Goal: Information Seeking & Learning: Check status

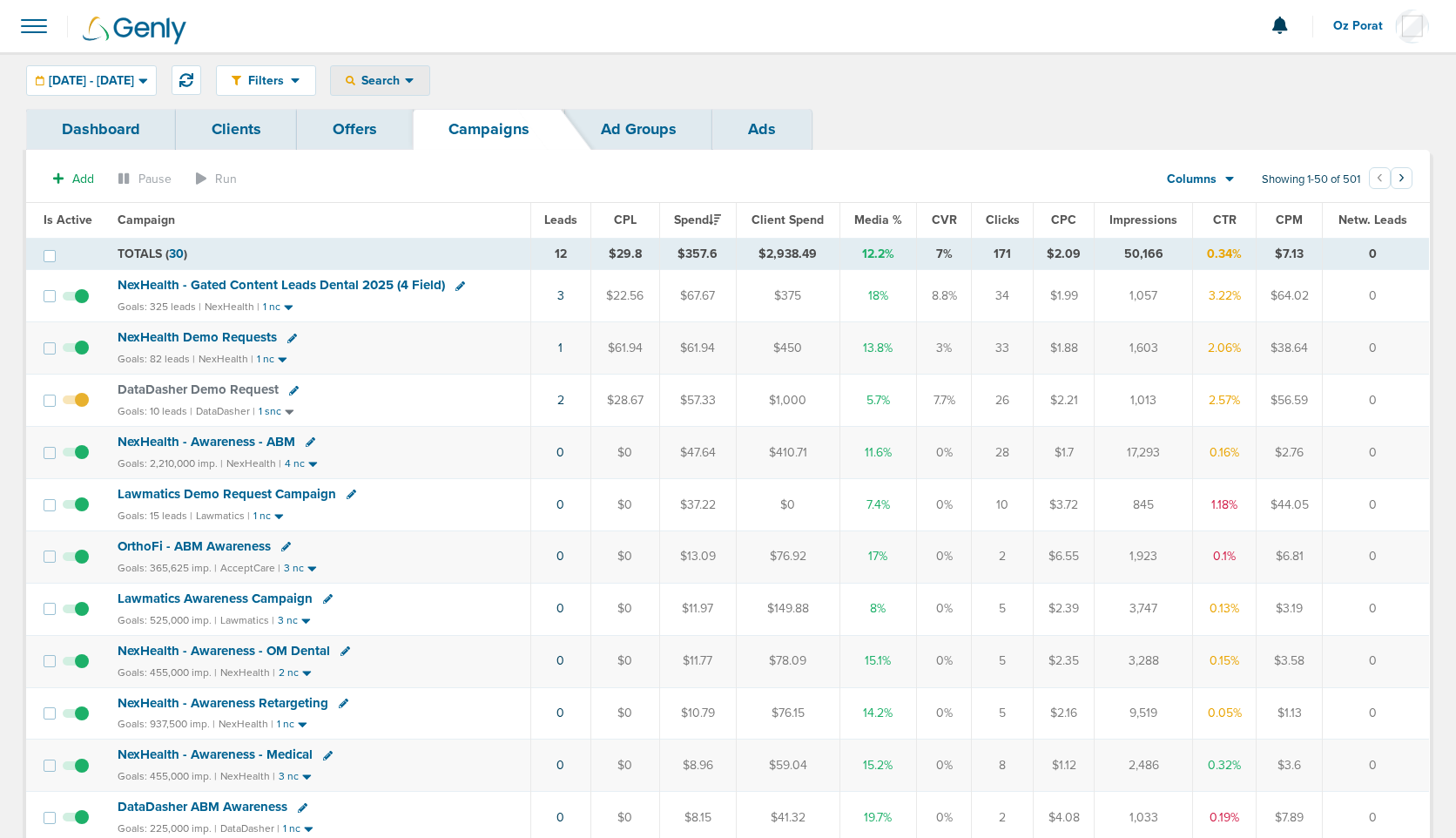
click at [405, 78] on span "Search" at bounding box center [380, 81] width 49 height 15
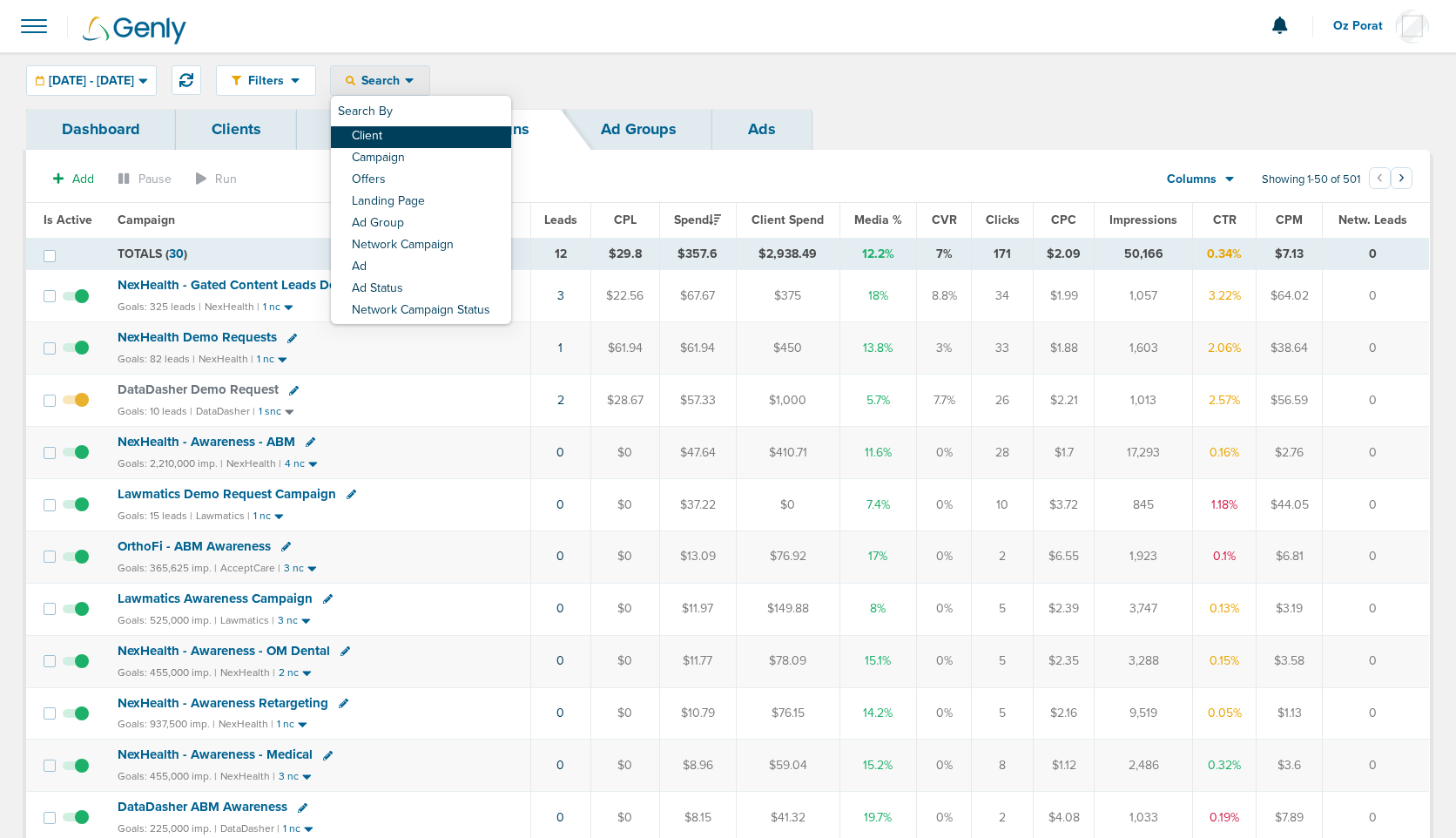
click at [438, 138] on link "Client" at bounding box center [421, 137] width 180 height 21
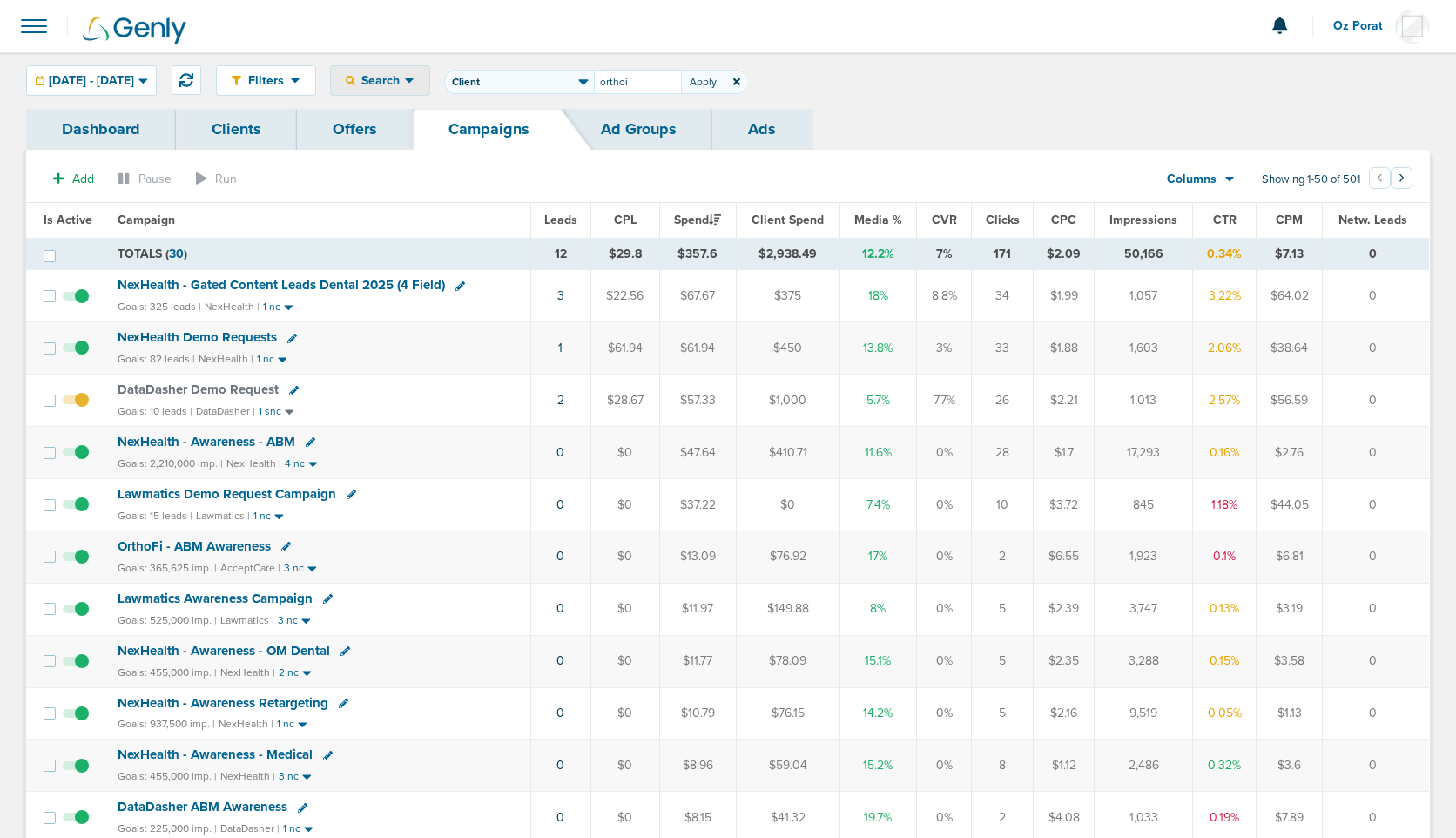
type input "orthoi"
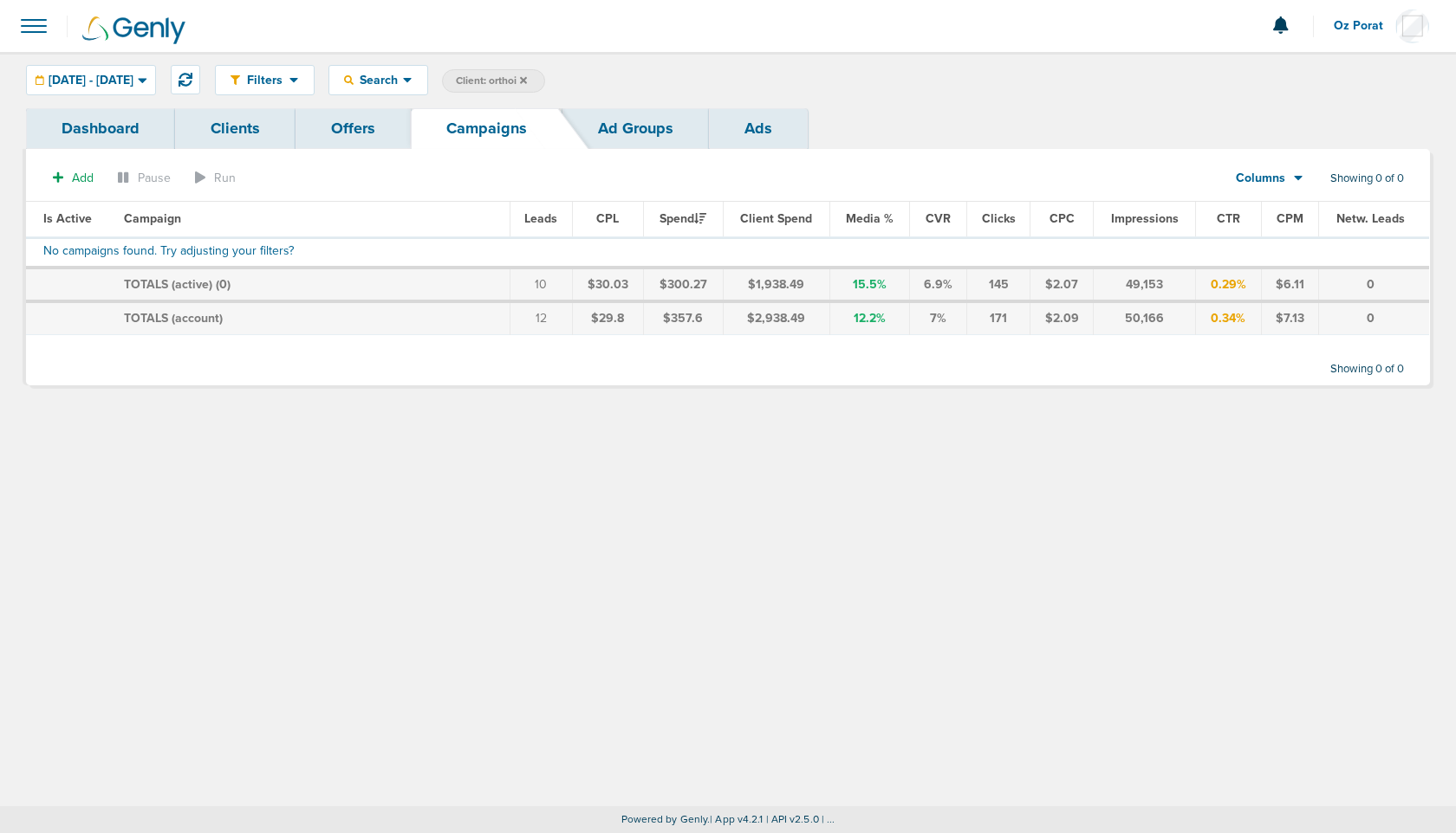
click at [527, 86] on span "Client: orthoi" at bounding box center [491, 81] width 71 height 15
click at [662, 88] on input "orthoi" at bounding box center [635, 81] width 87 height 24
type input "accept"
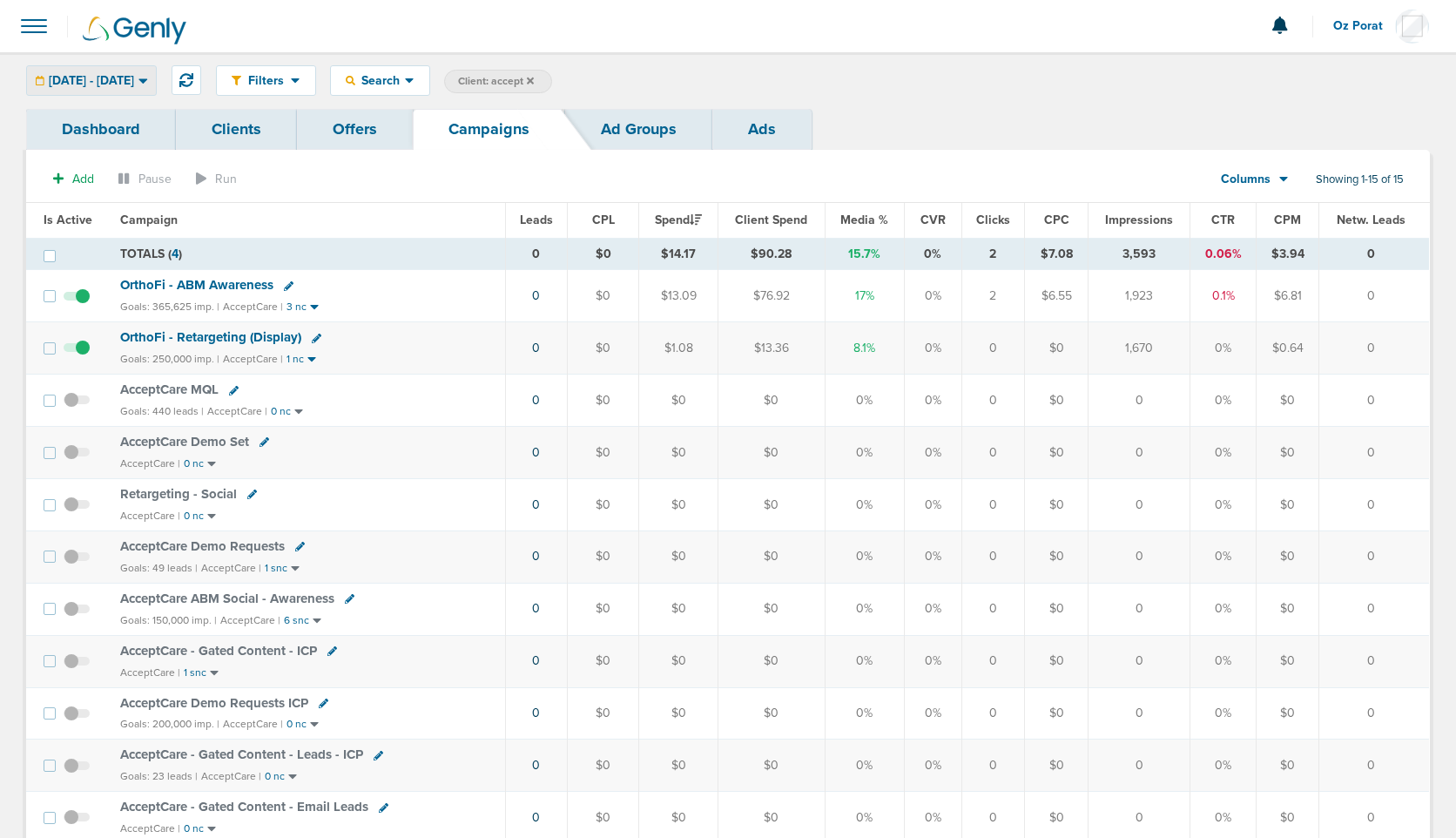
click at [125, 78] on span "08.18.2025 - 08.18.2025" at bounding box center [92, 81] width 85 height 12
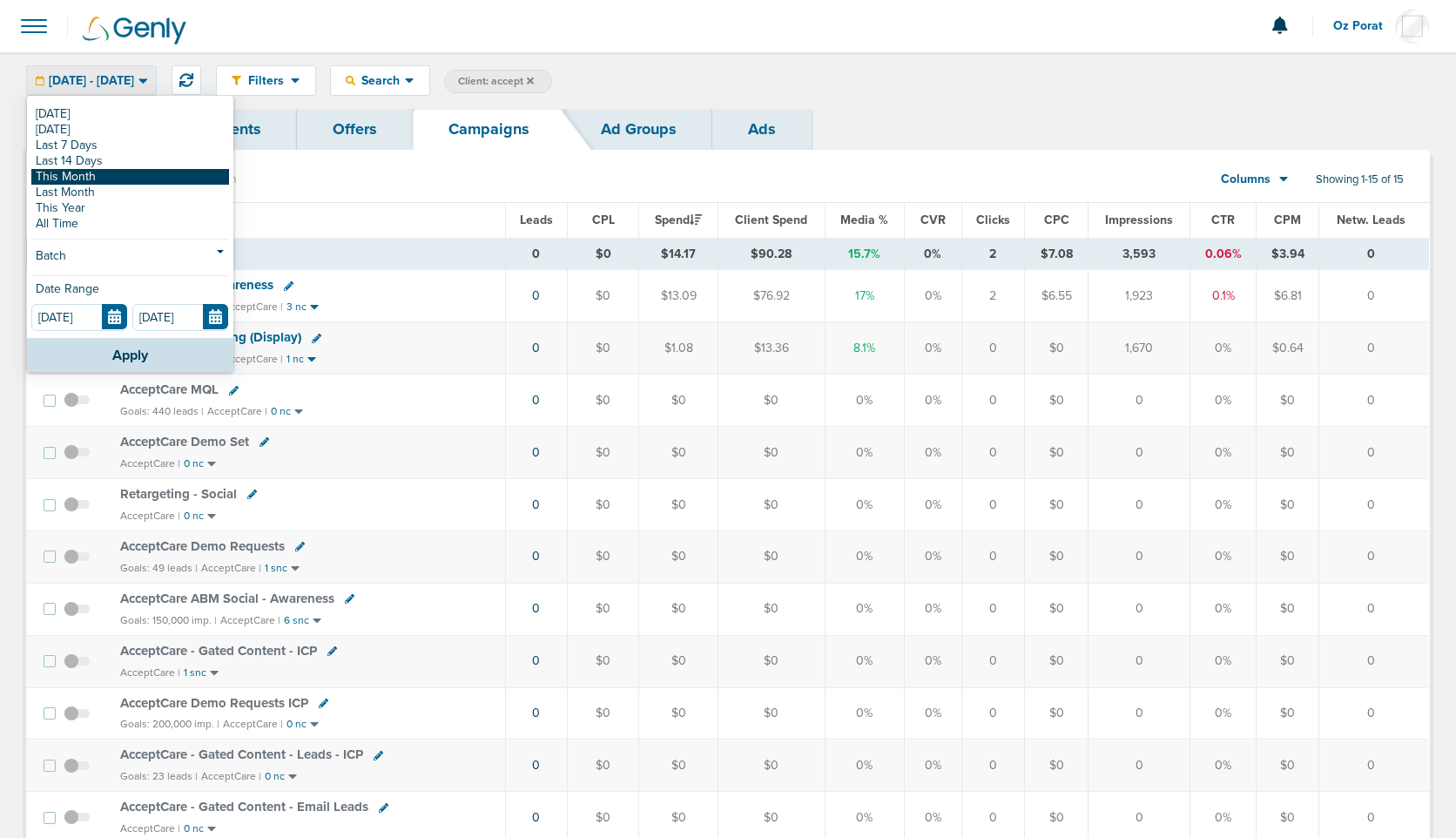
click at [90, 176] on link "This Month" at bounding box center [130, 177] width 198 height 16
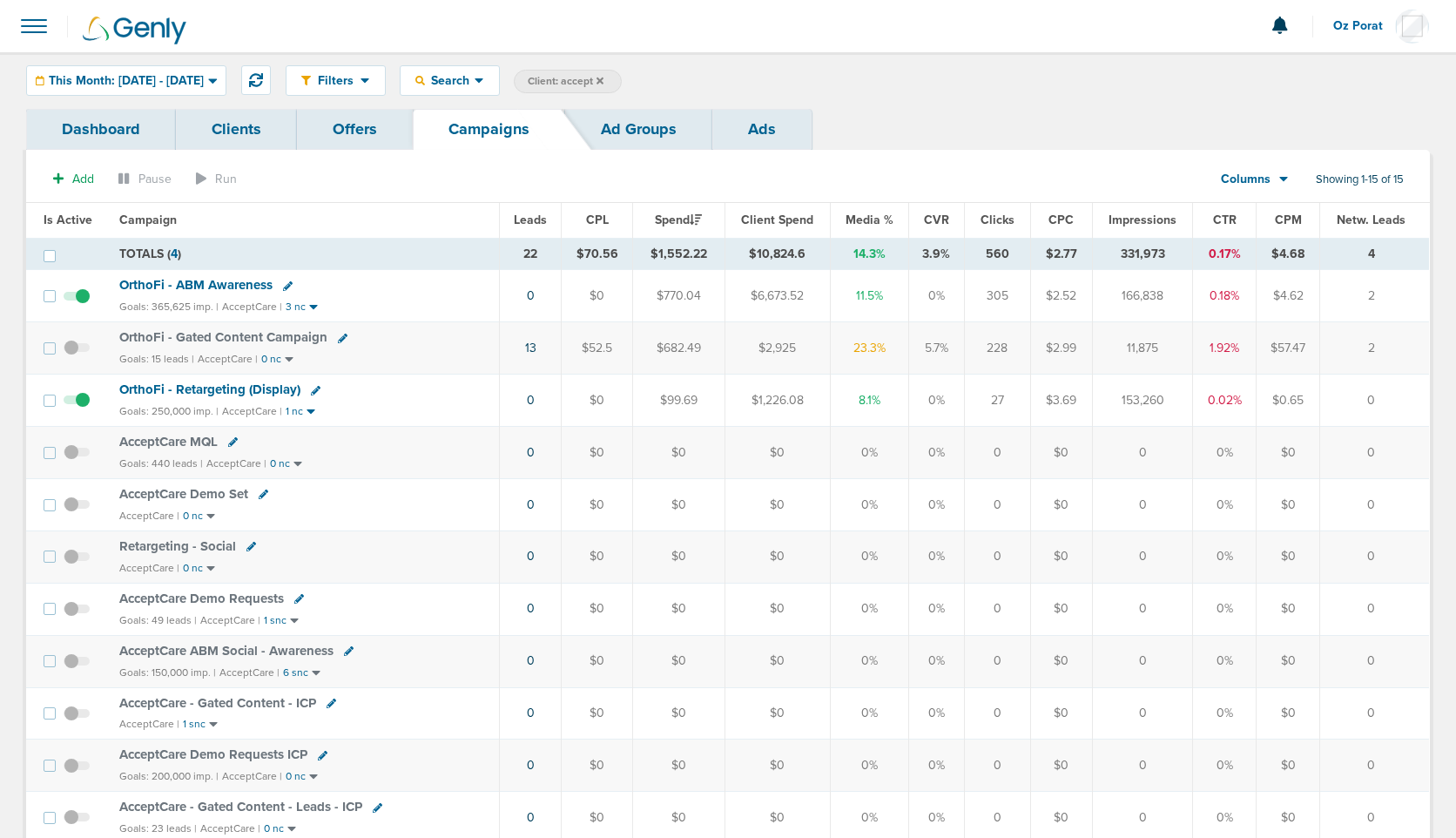
click at [535, 223] on span "Leads" at bounding box center [530, 220] width 33 height 15
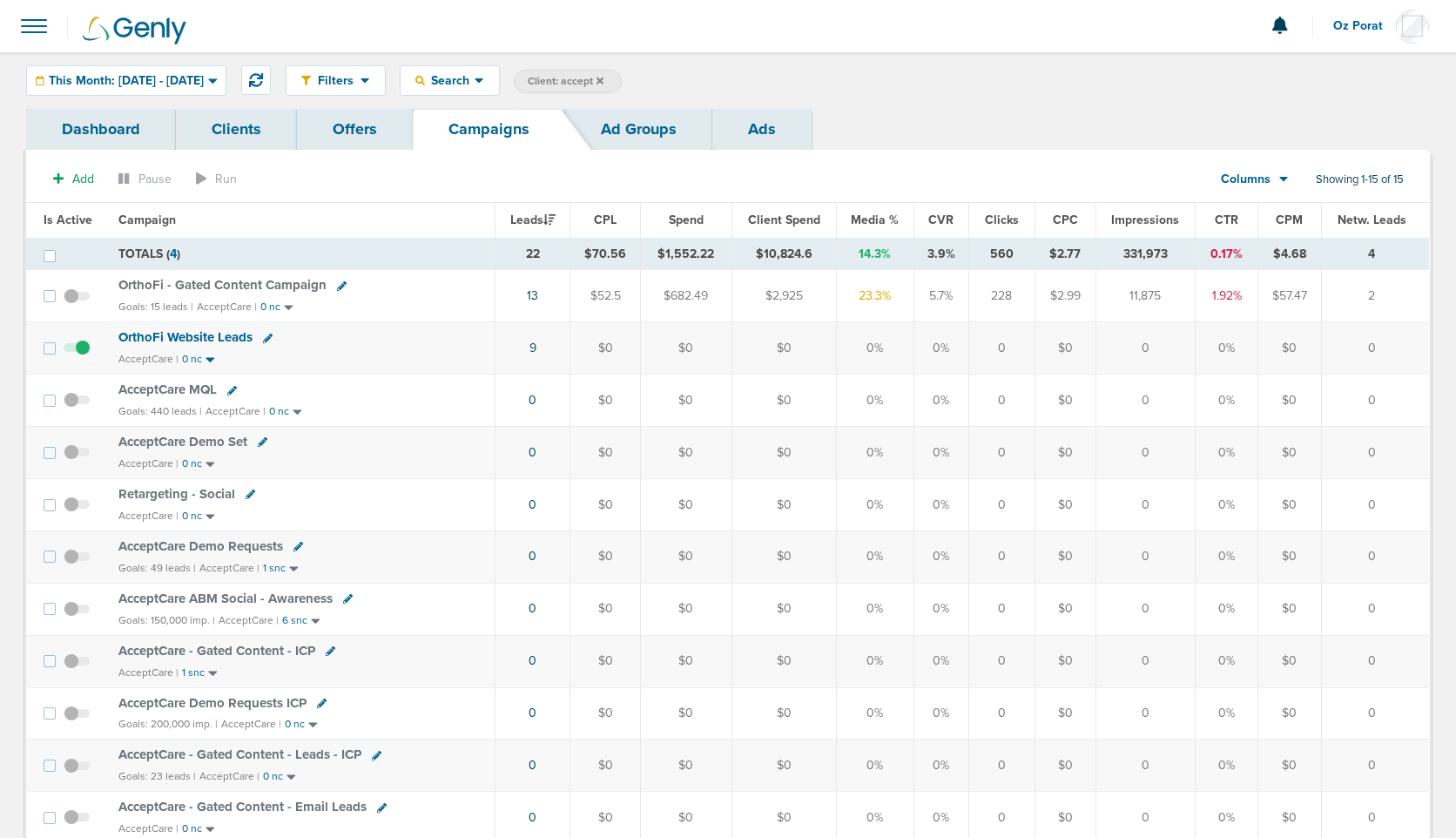
drag, startPoint x: 526, startPoint y: 346, endPoint x: 1095, endPoint y: 353, distance: 569.0
click at [1095, 353] on tr "OrthoFi Website Leads AcceptCare | 0 nc 9 $0 $0 $0 0% 0% 0 $0 0 0% $0 0" at bounding box center [727, 348] width 1403 height 52
click at [189, 335] on span "OrthoFi Website Leads" at bounding box center [186, 337] width 134 height 16
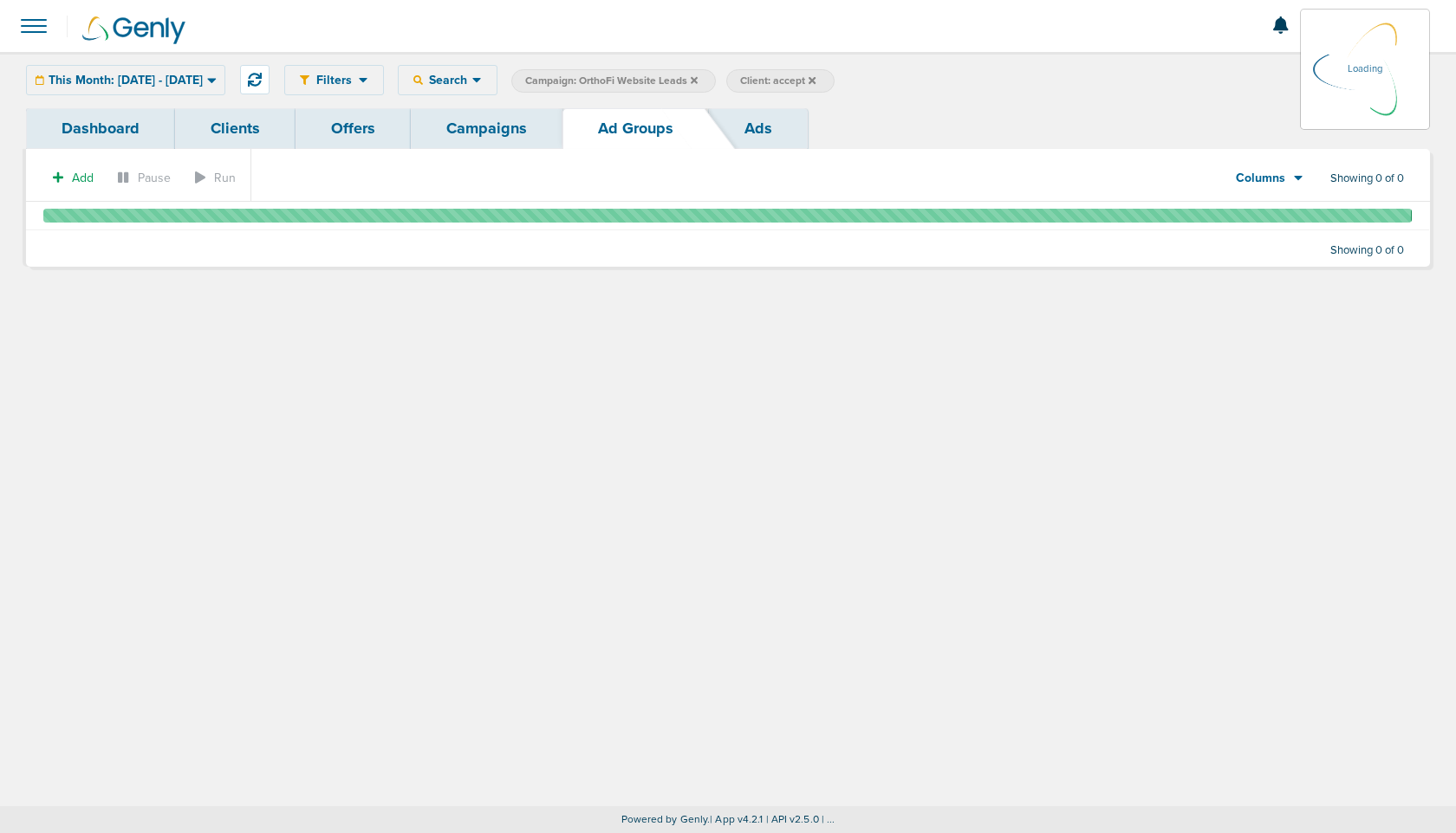
click at [96, 134] on link "Dashboard" at bounding box center [100, 128] width 149 height 41
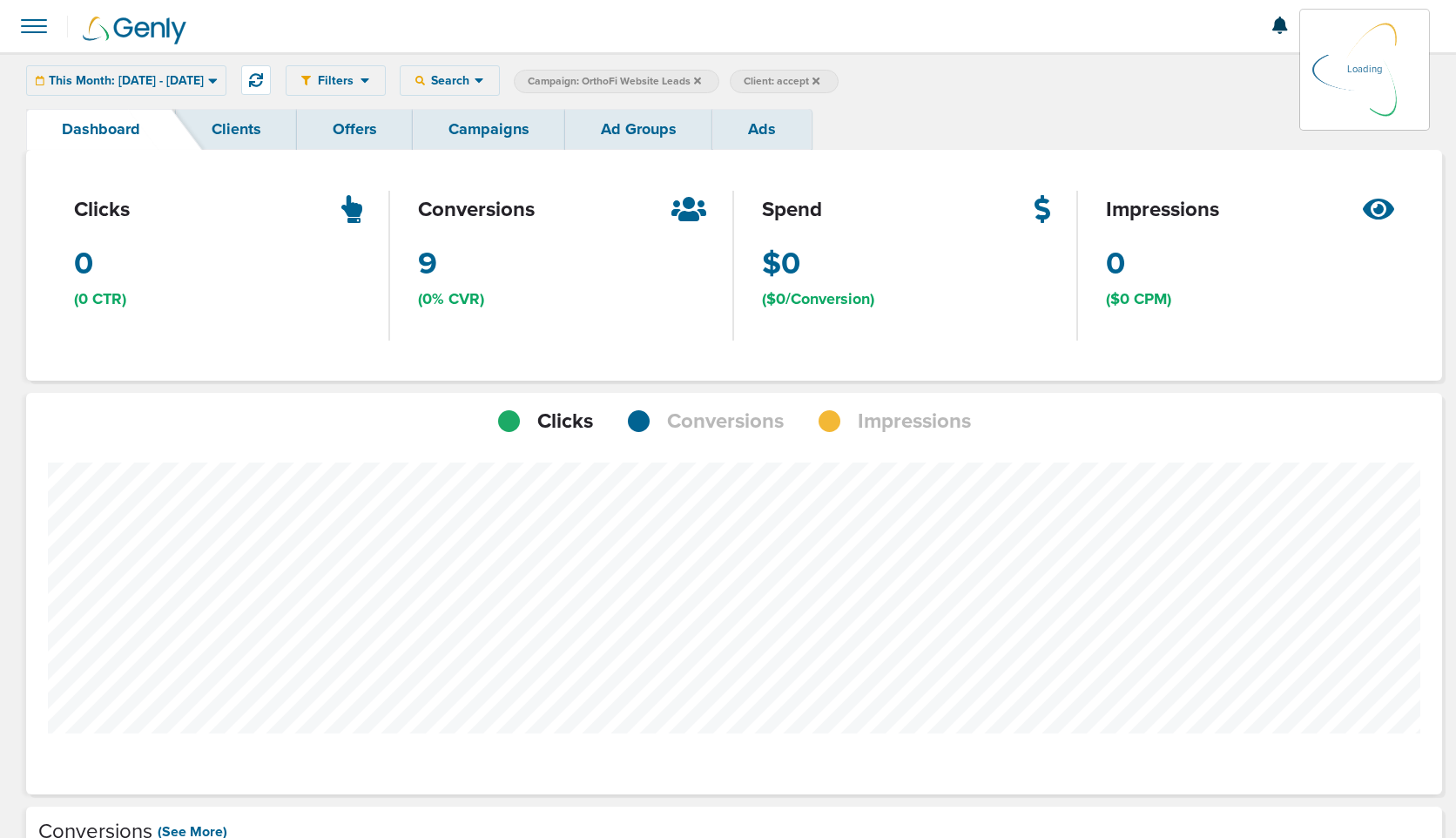
scroll to position [1356, 1404]
click at [722, 421] on span "Conversions" at bounding box center [725, 422] width 117 height 30
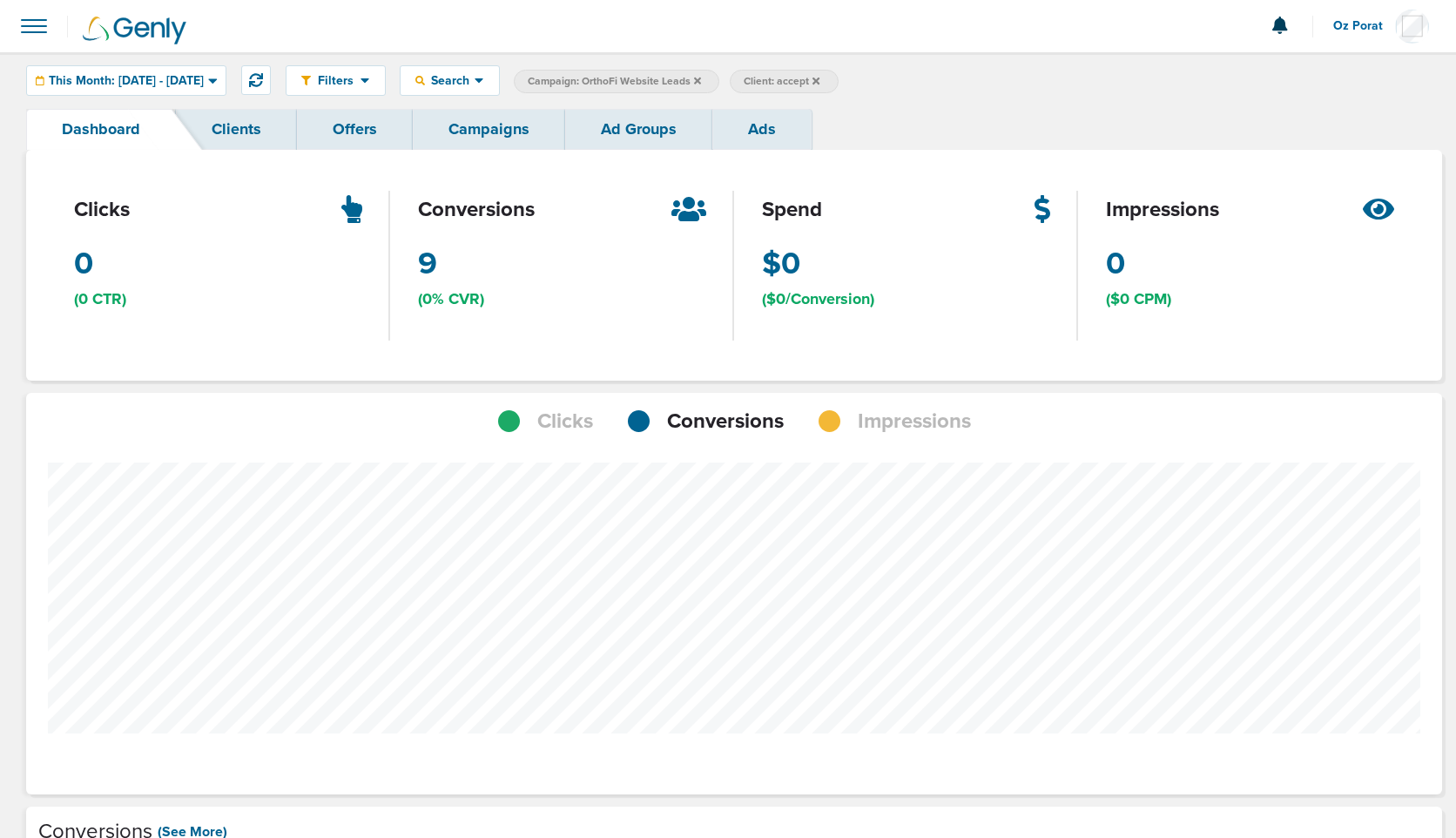
click at [499, 139] on link "Campaigns" at bounding box center [489, 129] width 152 height 41
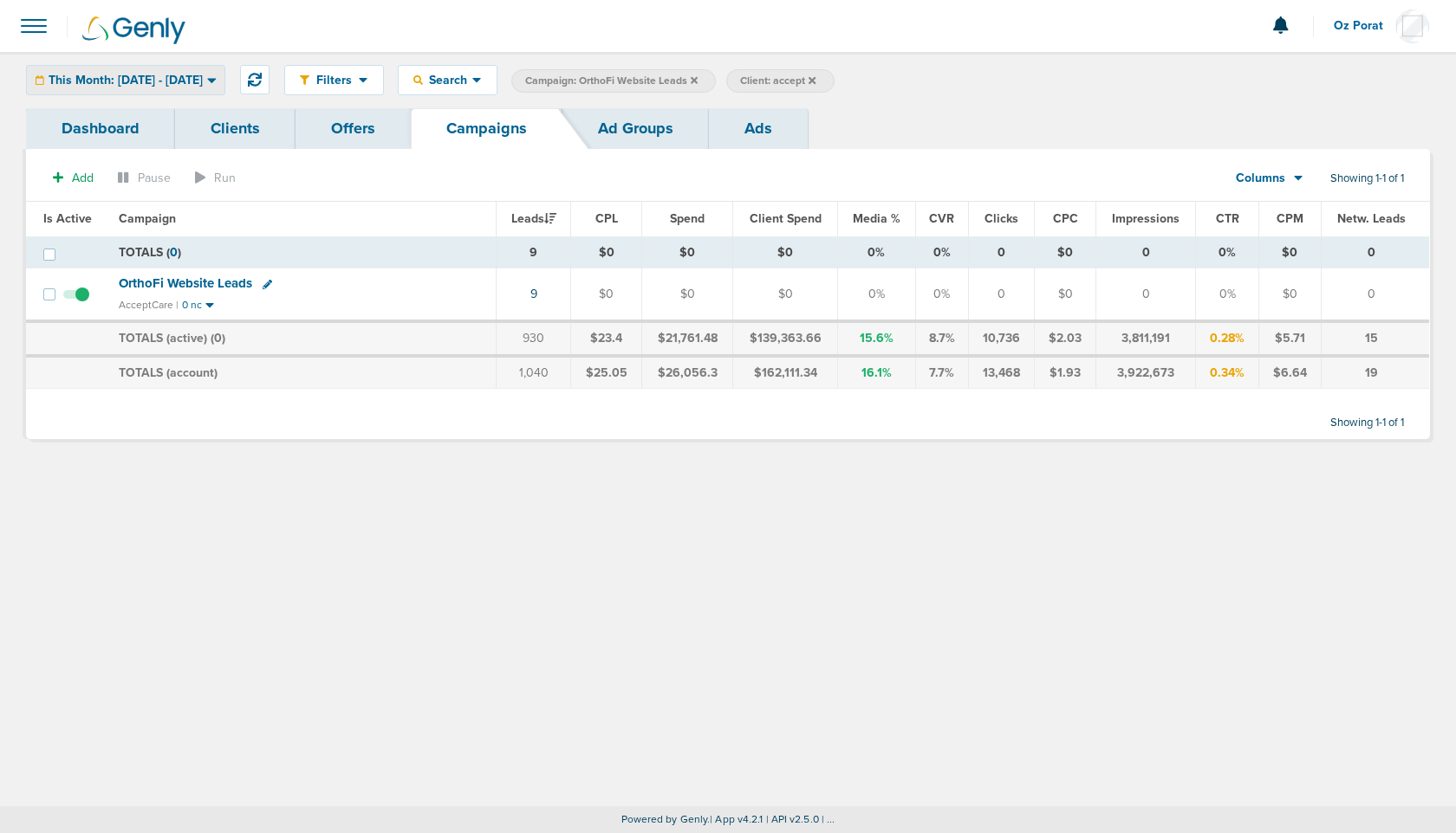
click at [198, 75] on span "This Month: 08.01.2025 - 08.31.2025" at bounding box center [126, 80] width 154 height 12
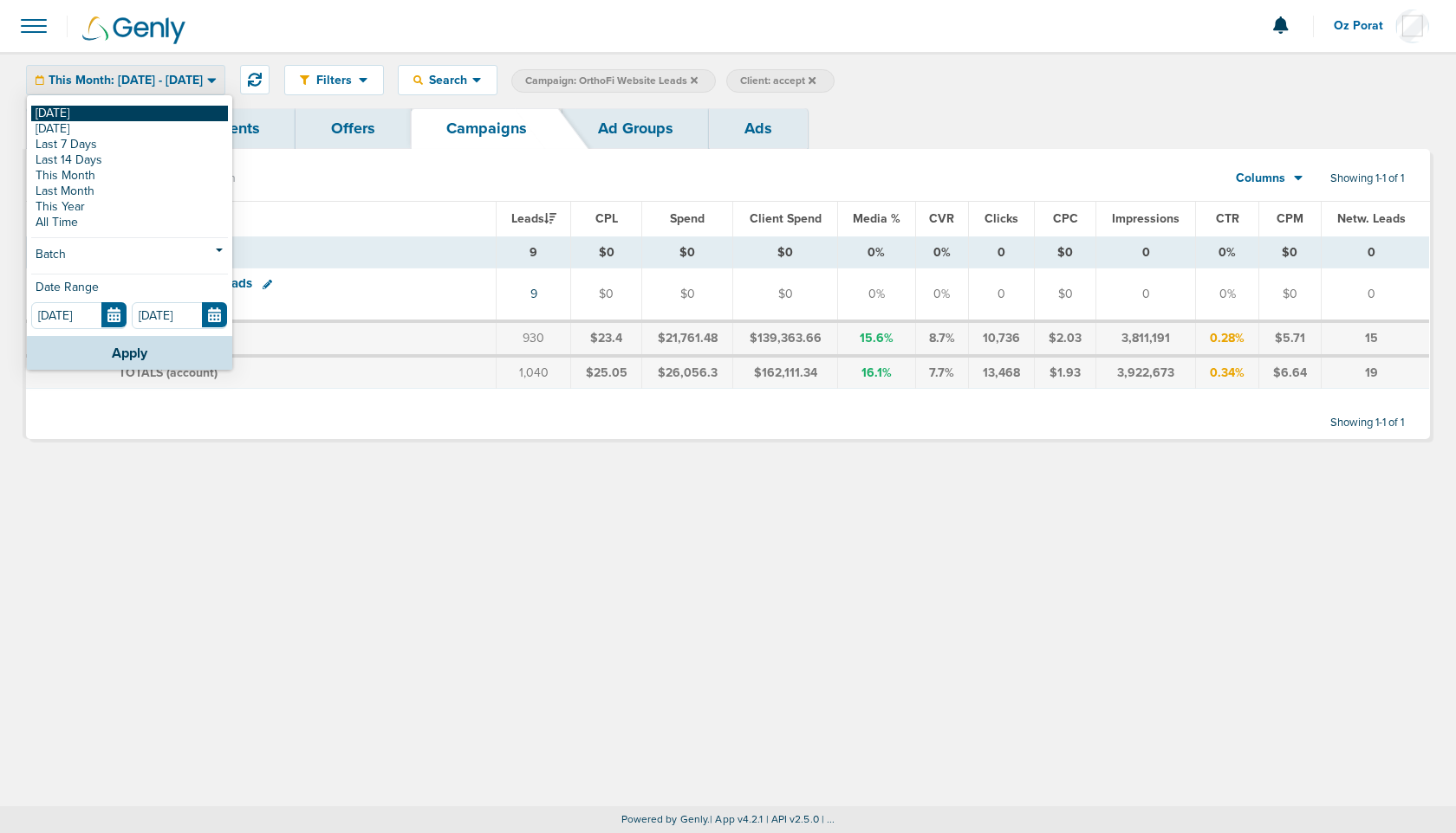
click at [107, 112] on link "[DATE]" at bounding box center [129, 113] width 197 height 16
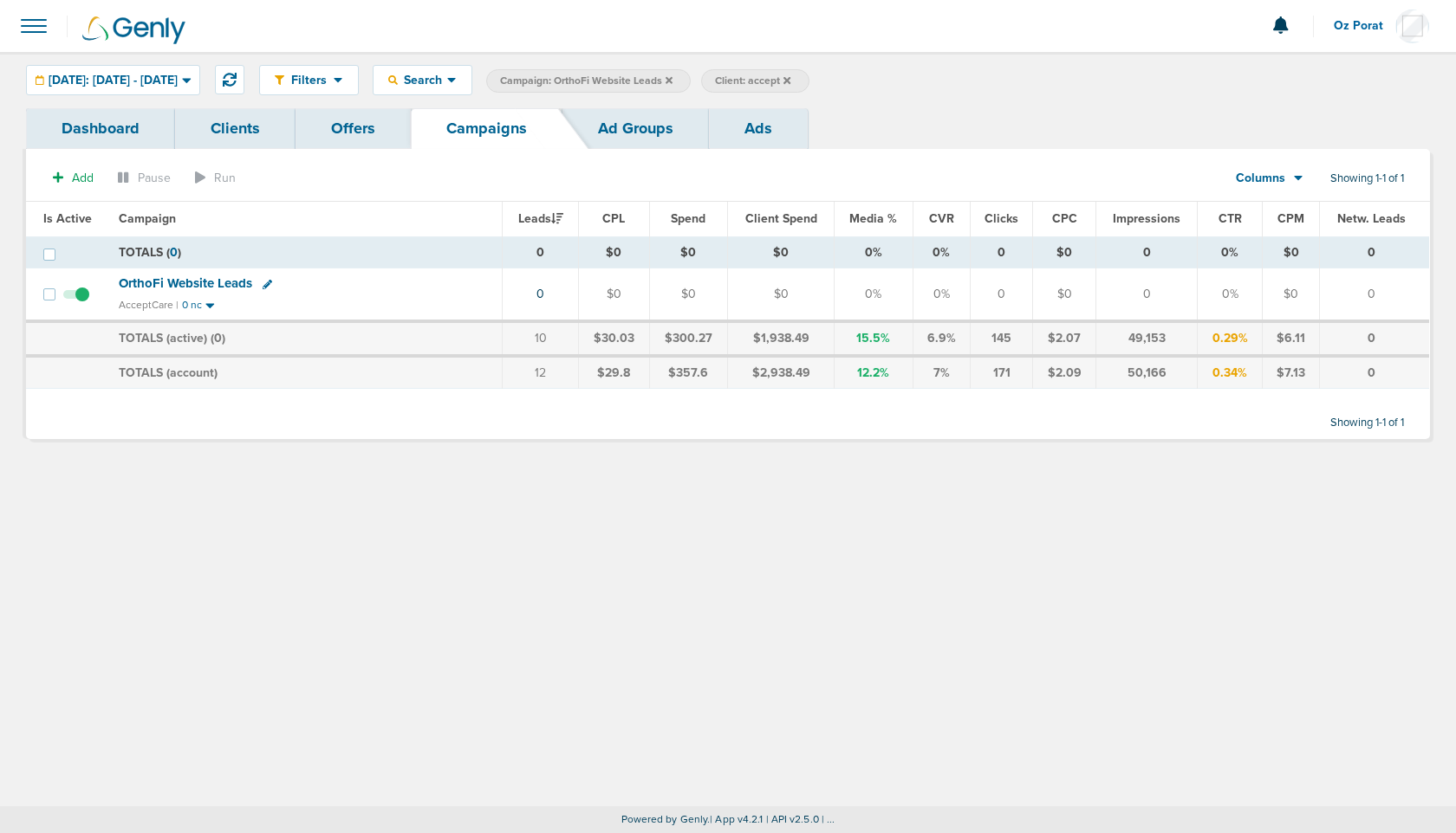
click at [673, 77] on icon at bounding box center [669, 80] width 7 height 10
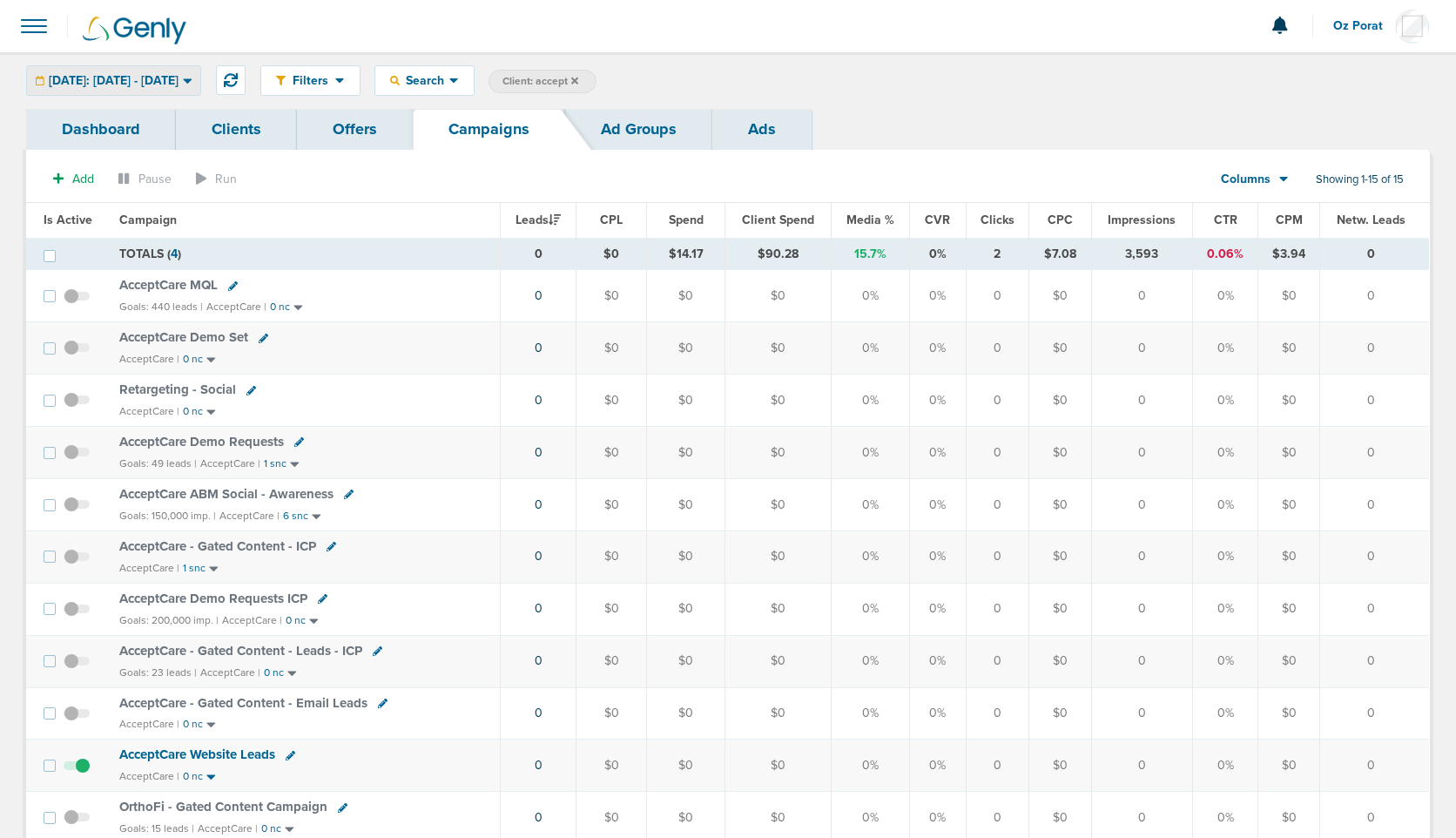
click at [169, 75] on span "Today: 08.18.2025 - 08.18.2025" at bounding box center [114, 81] width 130 height 12
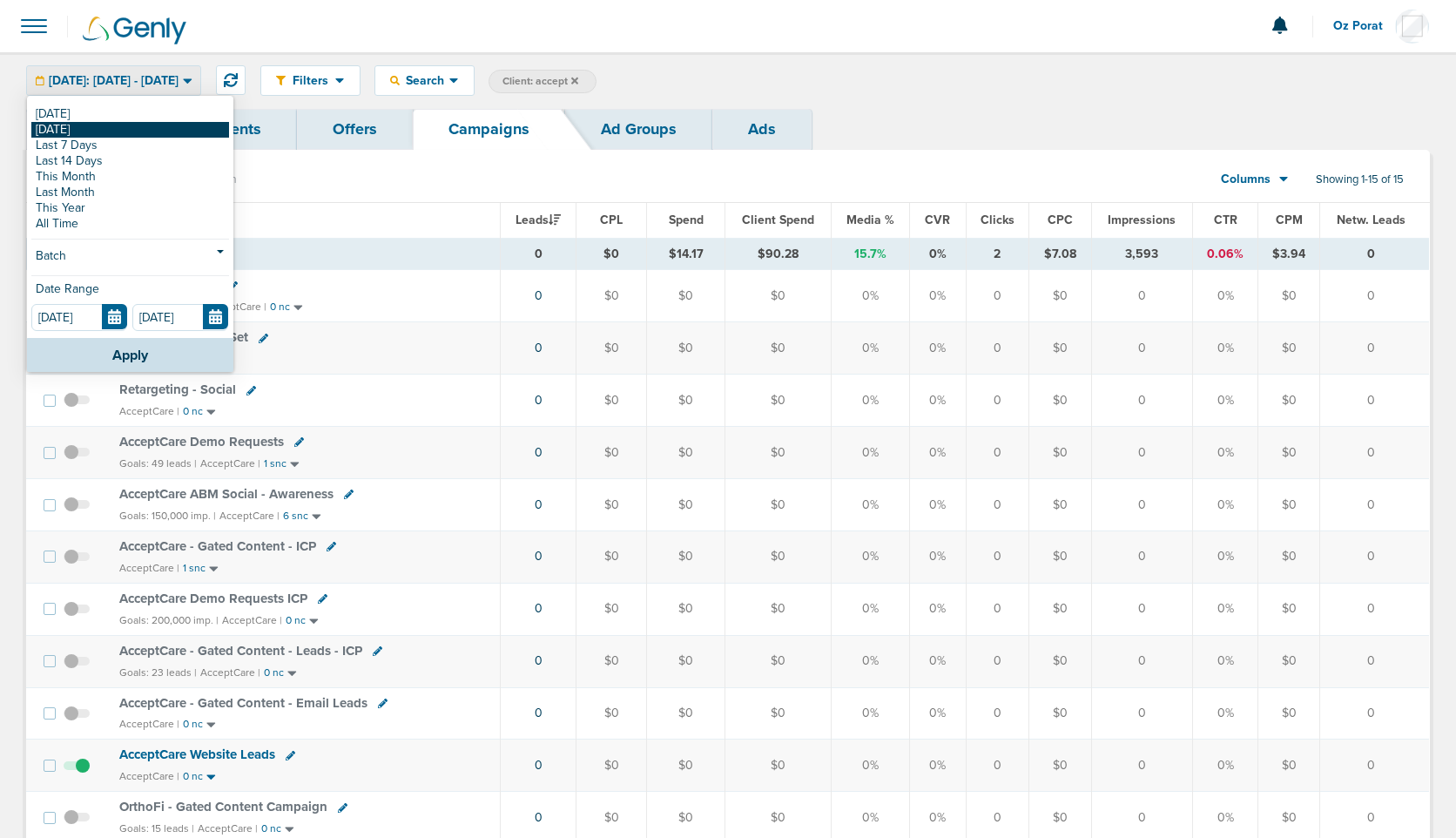
click at [100, 128] on link "[DATE]" at bounding box center [130, 129] width 198 height 16
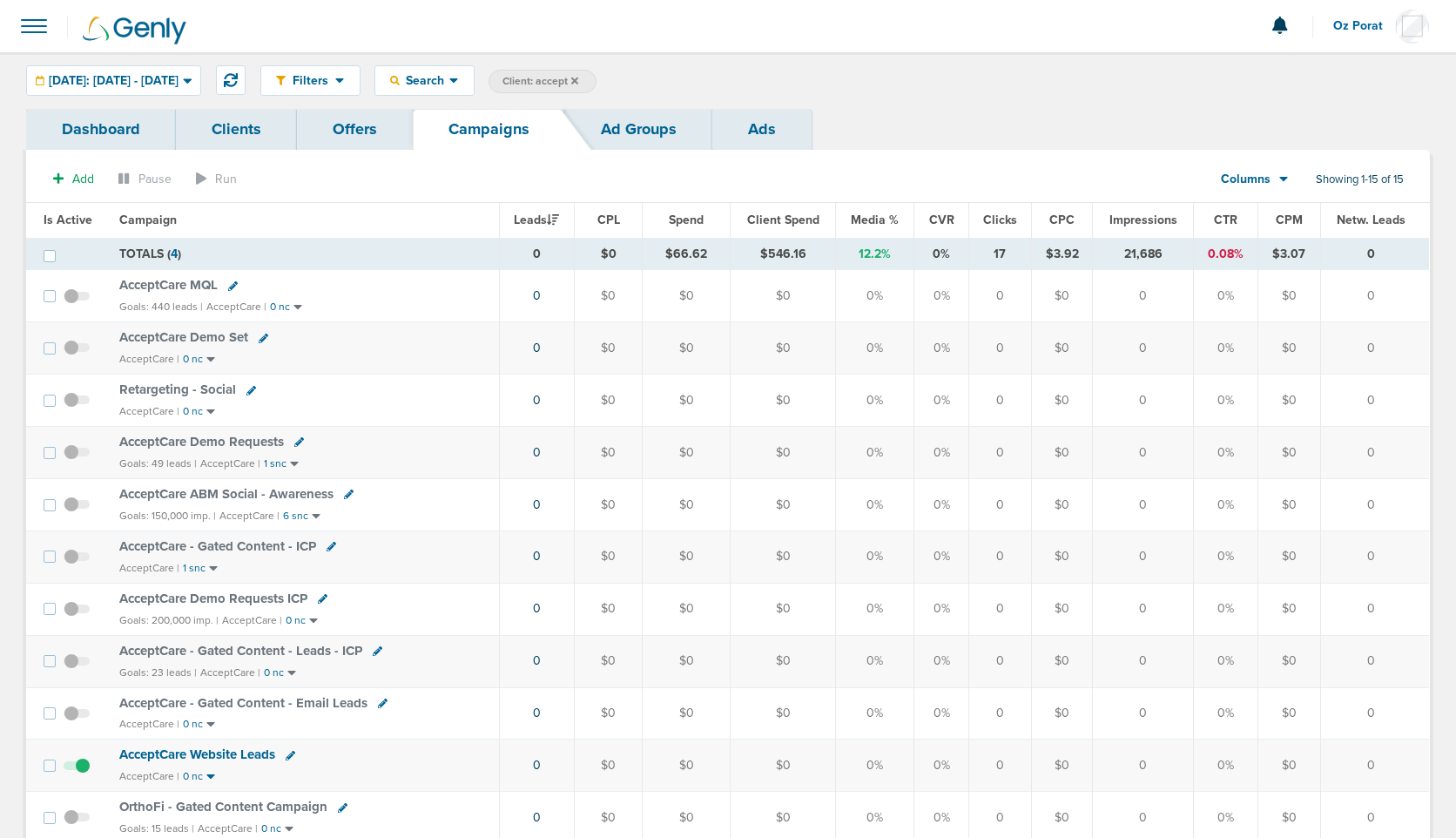
click at [578, 77] on icon at bounding box center [575, 81] width 7 height 10
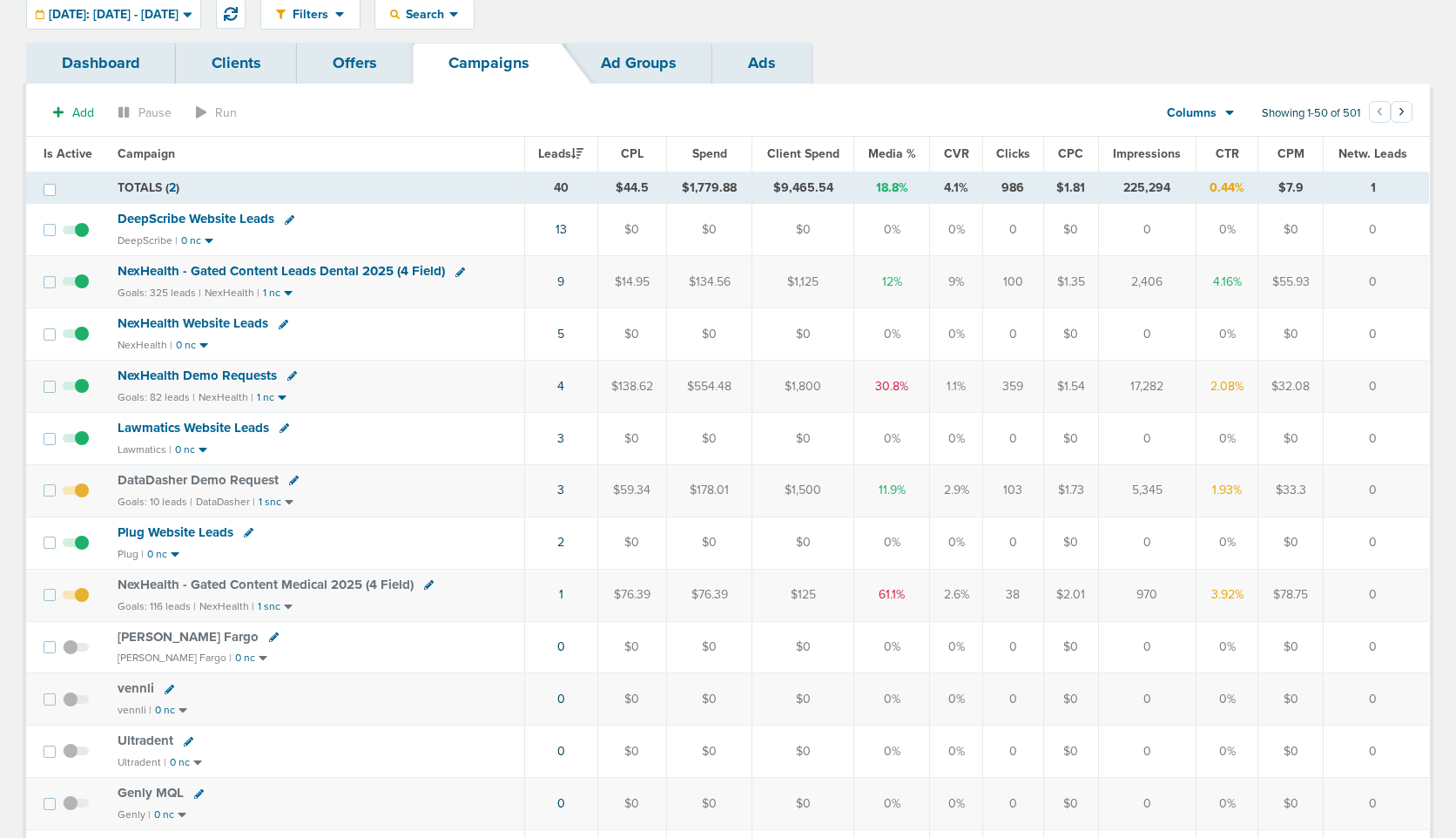
scroll to position [68, 0]
click at [561, 485] on link "3" at bounding box center [561, 489] width 7 height 15
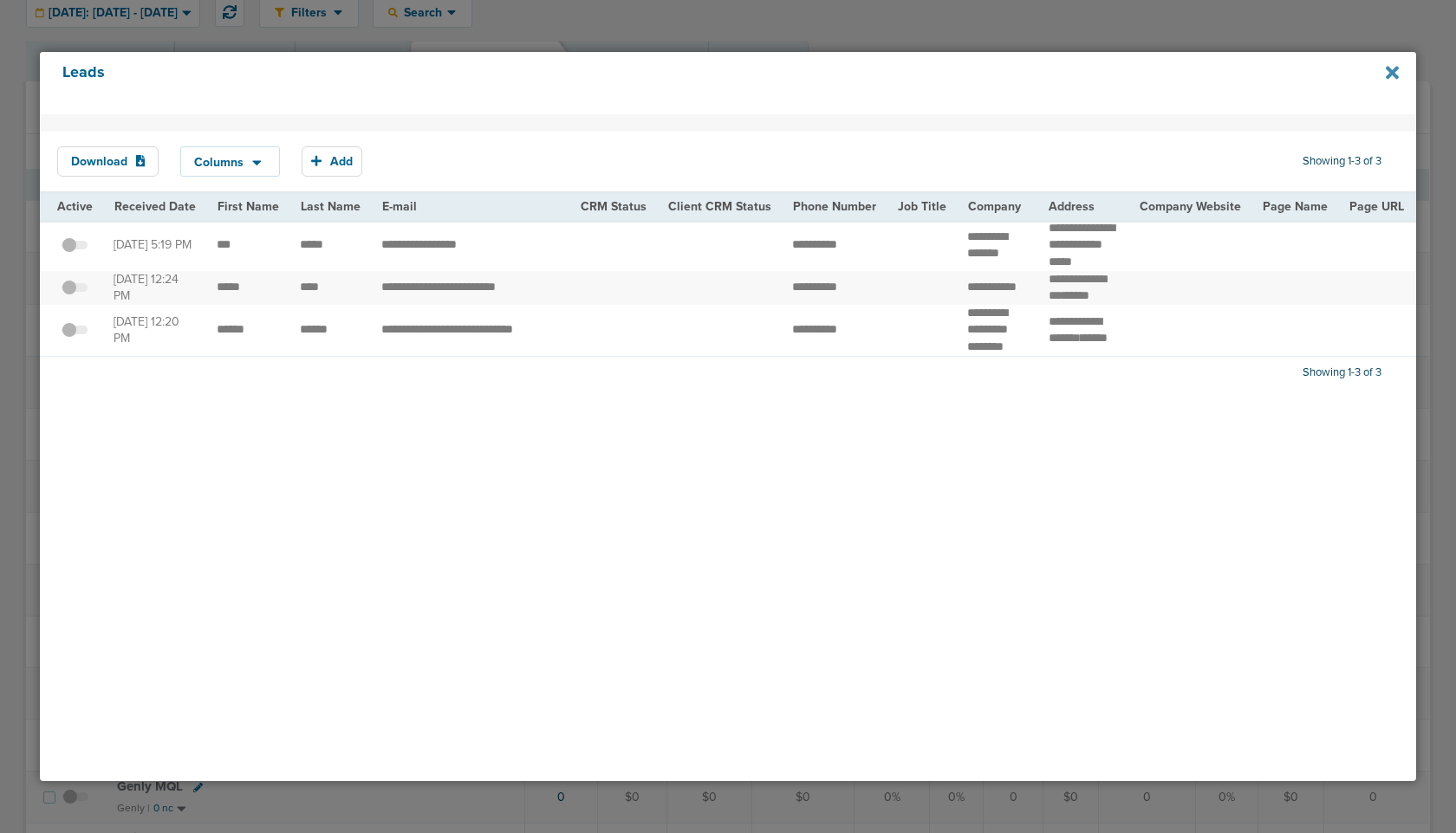
click at [1393, 71] on icon at bounding box center [1392, 73] width 13 height 13
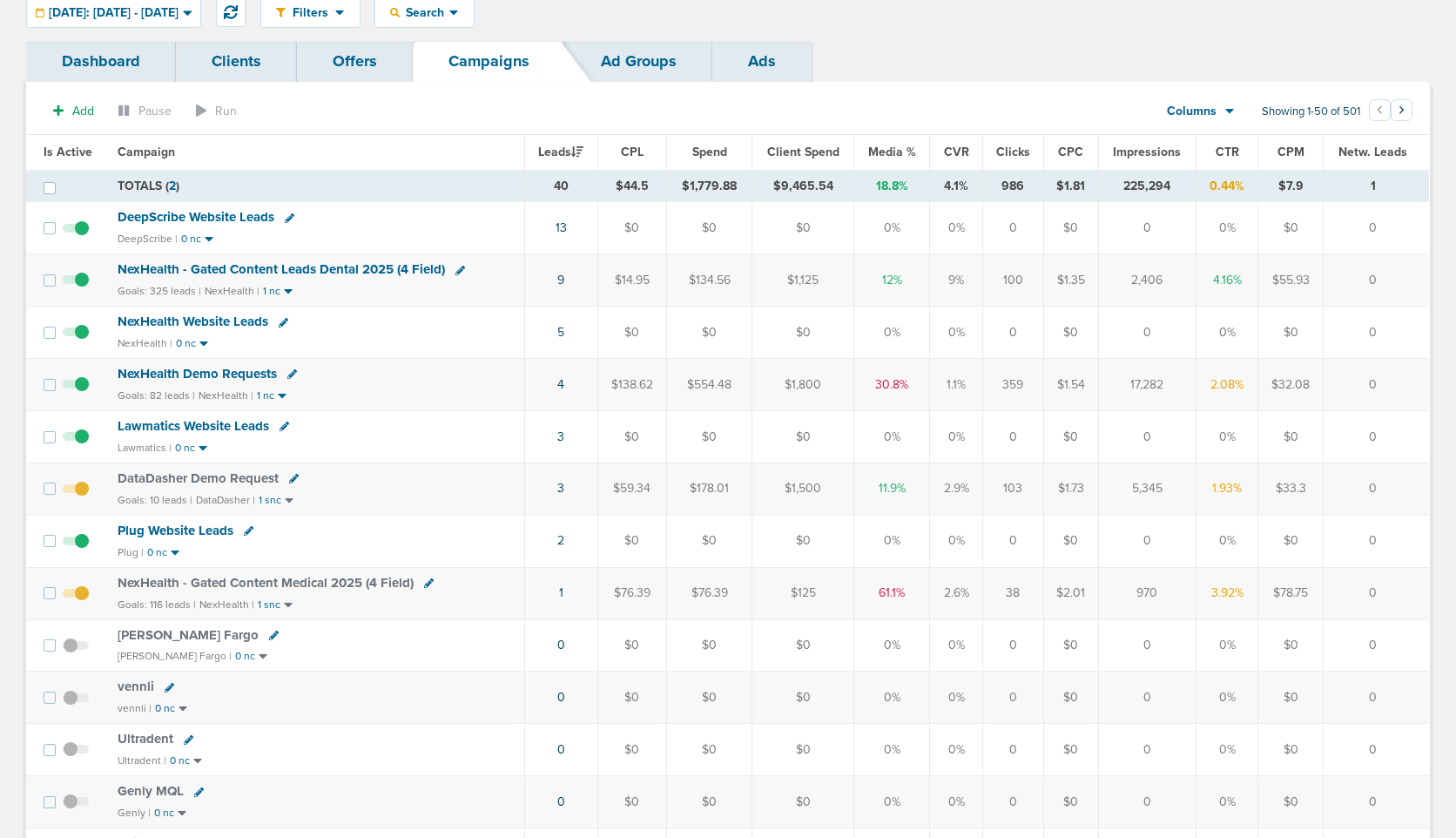
scroll to position [0, 0]
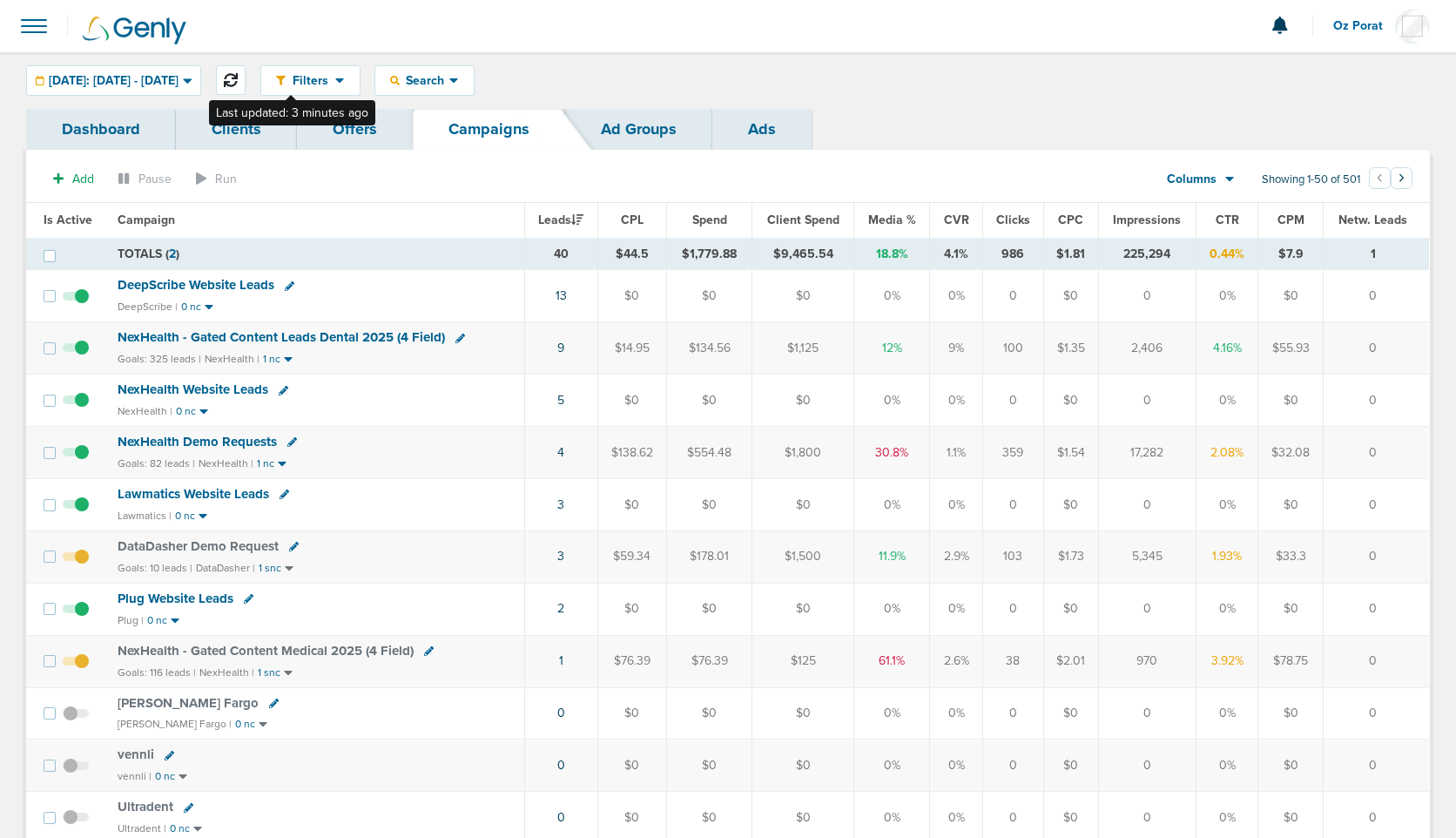
click at [238, 80] on icon at bounding box center [230, 80] width 14 height 14
click at [238, 76] on icon at bounding box center [230, 80] width 14 height 14
